Goal: Information Seeking & Learning: Check status

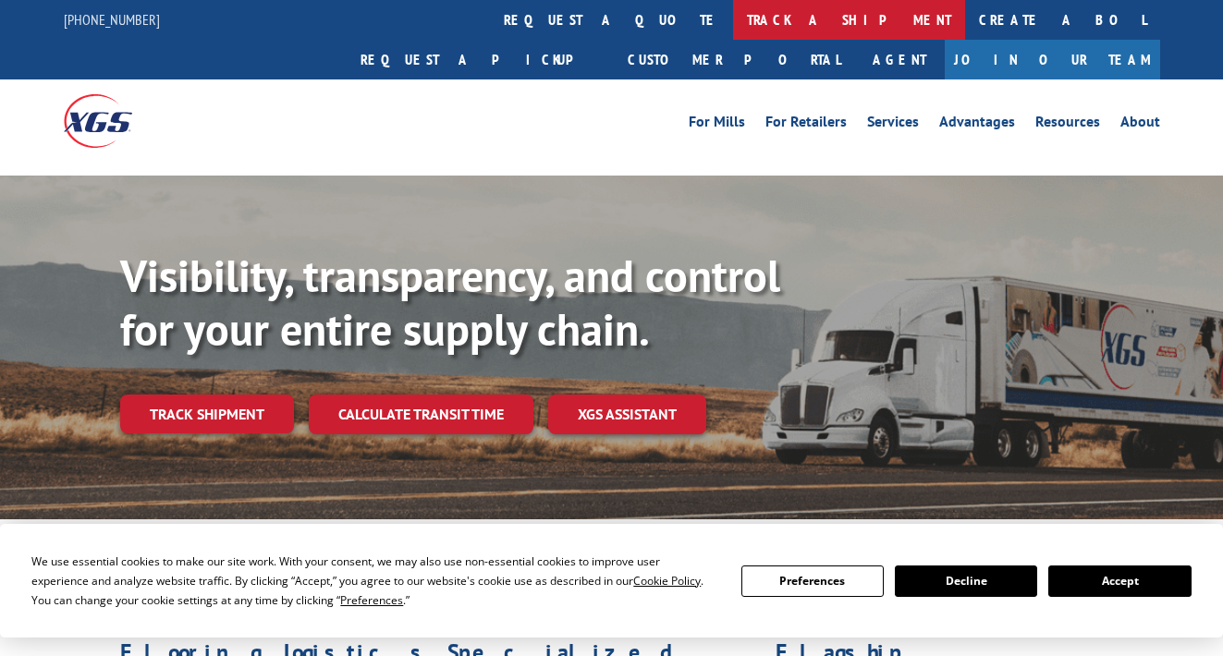
click at [733, 18] on link "track a shipment" at bounding box center [849, 20] width 232 height 40
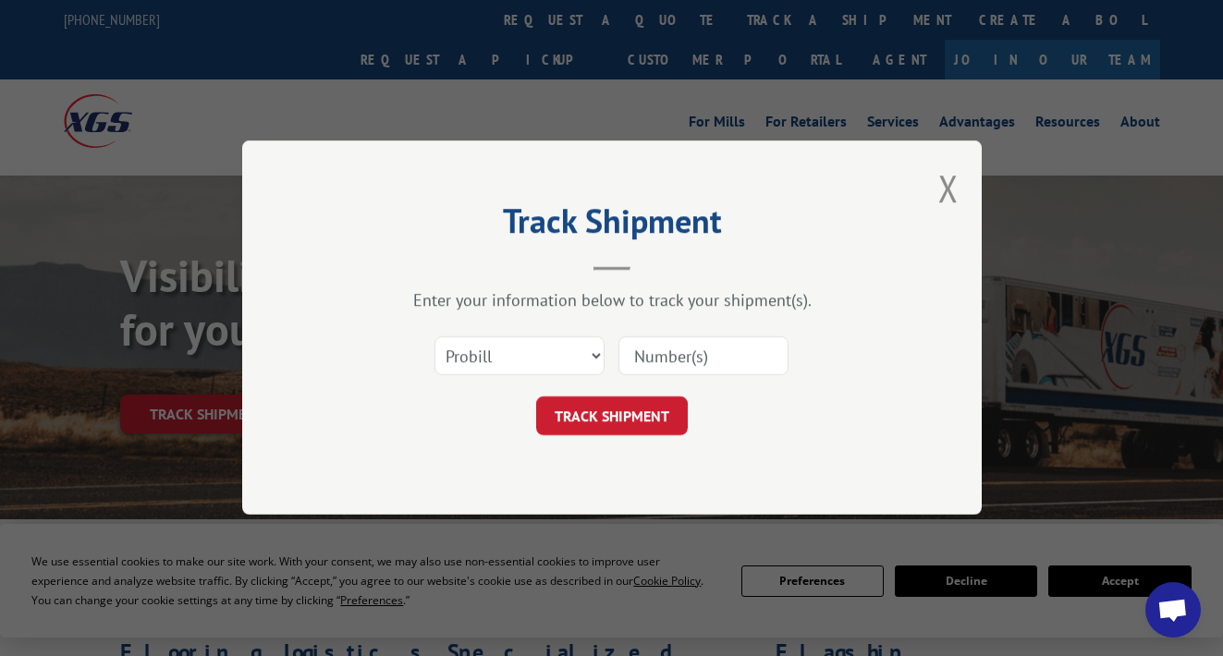
click at [663, 363] on input at bounding box center [703, 356] width 170 height 39
paste input "362650"
type input "362650"
click at [621, 430] on button "TRACK SHIPMENT" at bounding box center [612, 416] width 152 height 39
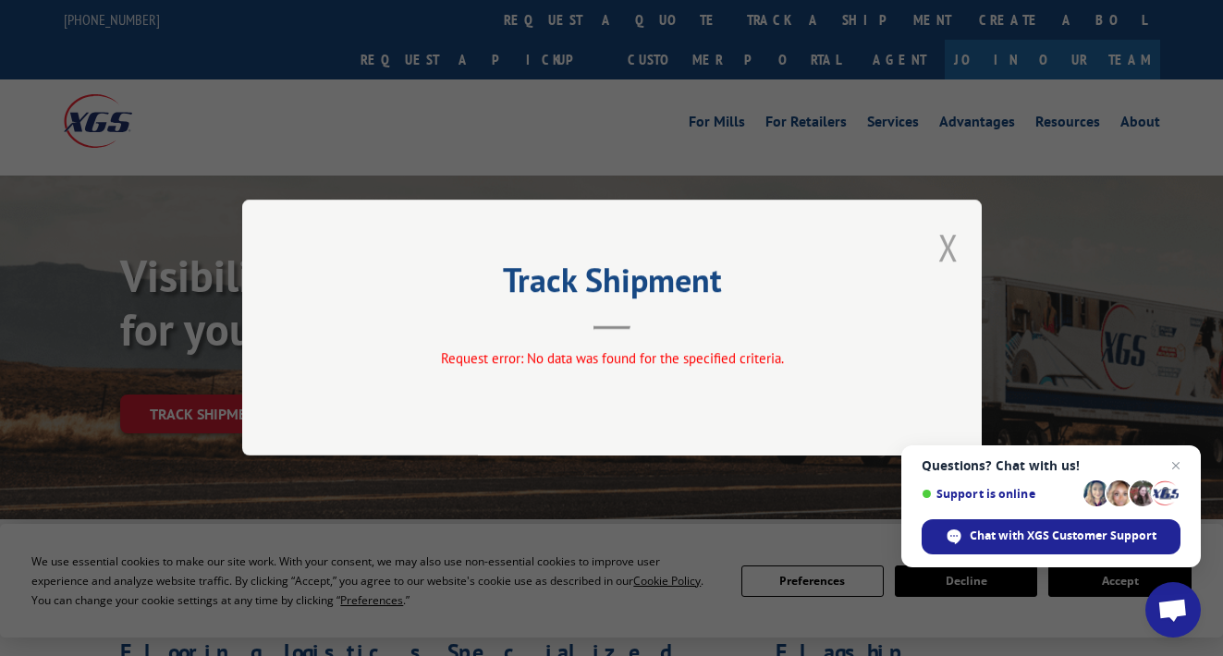
click at [943, 252] on button "Close modal" at bounding box center [948, 247] width 20 height 49
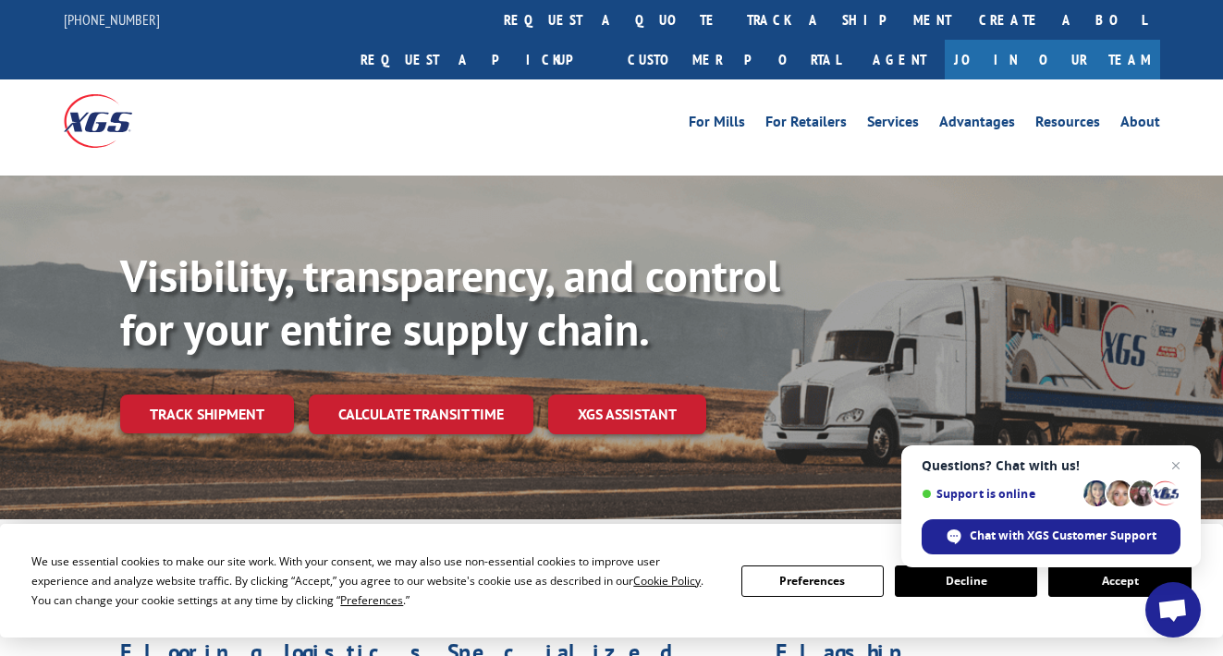
drag, startPoint x: 545, startPoint y: 10, endPoint x: 545, endPoint y: 40, distance: 29.6
click at [733, 11] on link "track a shipment" at bounding box center [849, 20] width 232 height 40
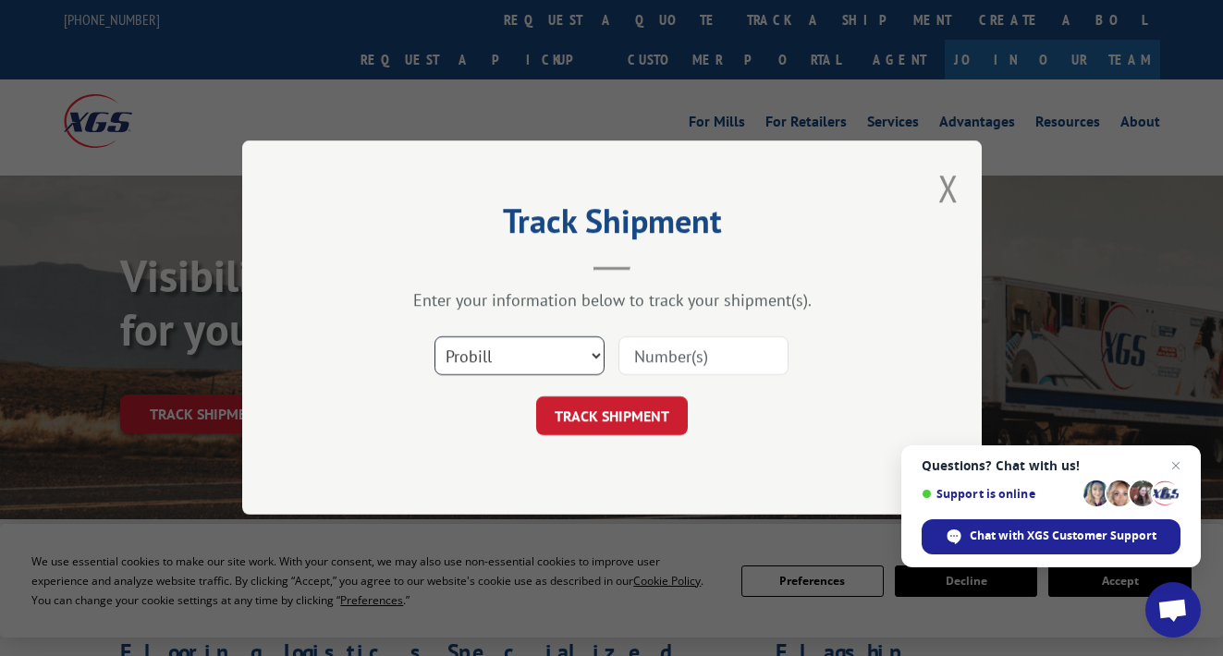
select select "bol"
click at [675, 352] on input at bounding box center [703, 356] width 170 height 39
paste input "362650"
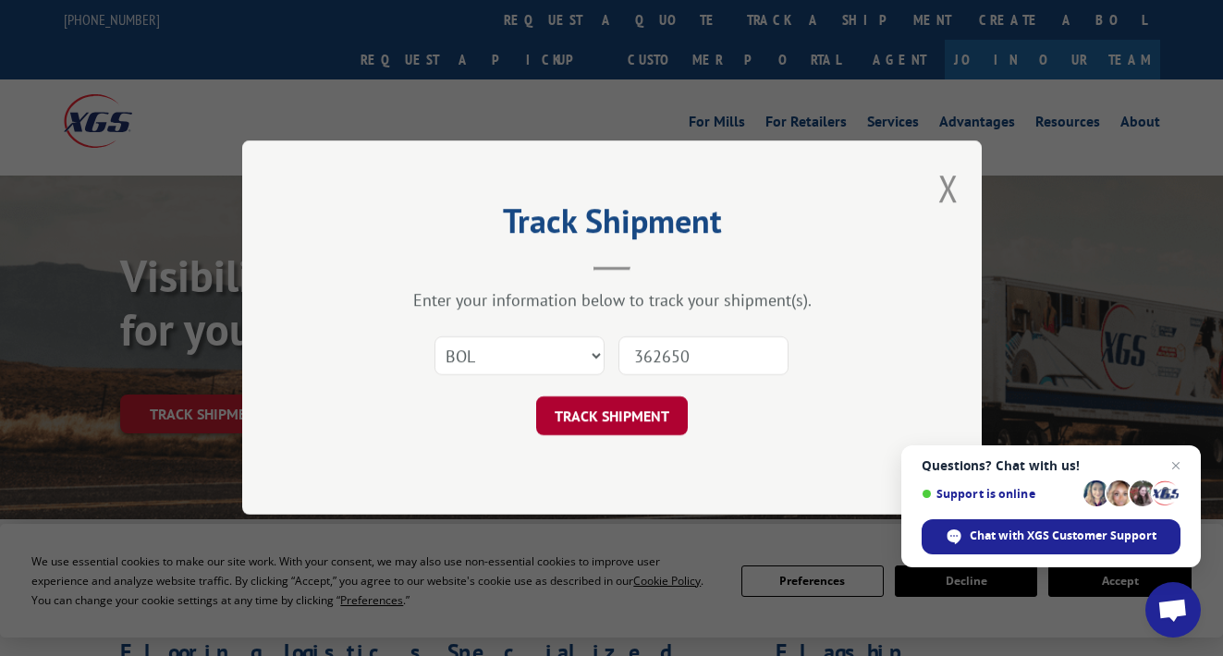
type input "362650"
click at [576, 419] on button "TRACK SHIPMENT" at bounding box center [612, 416] width 152 height 39
